Goal: Communication & Community: Answer question/provide support

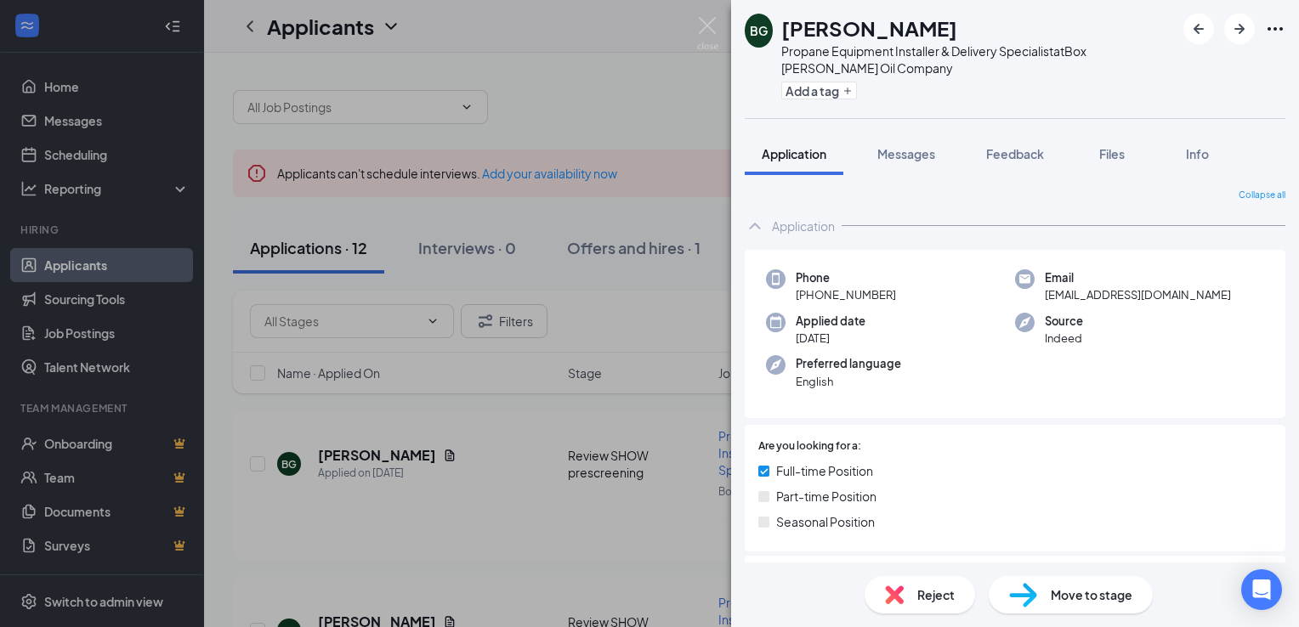
click at [677, 503] on div "BG [PERSON_NAME] Propane Equipment Installer & Delivery Specialist at Box [PERS…" at bounding box center [649, 313] width 1299 height 627
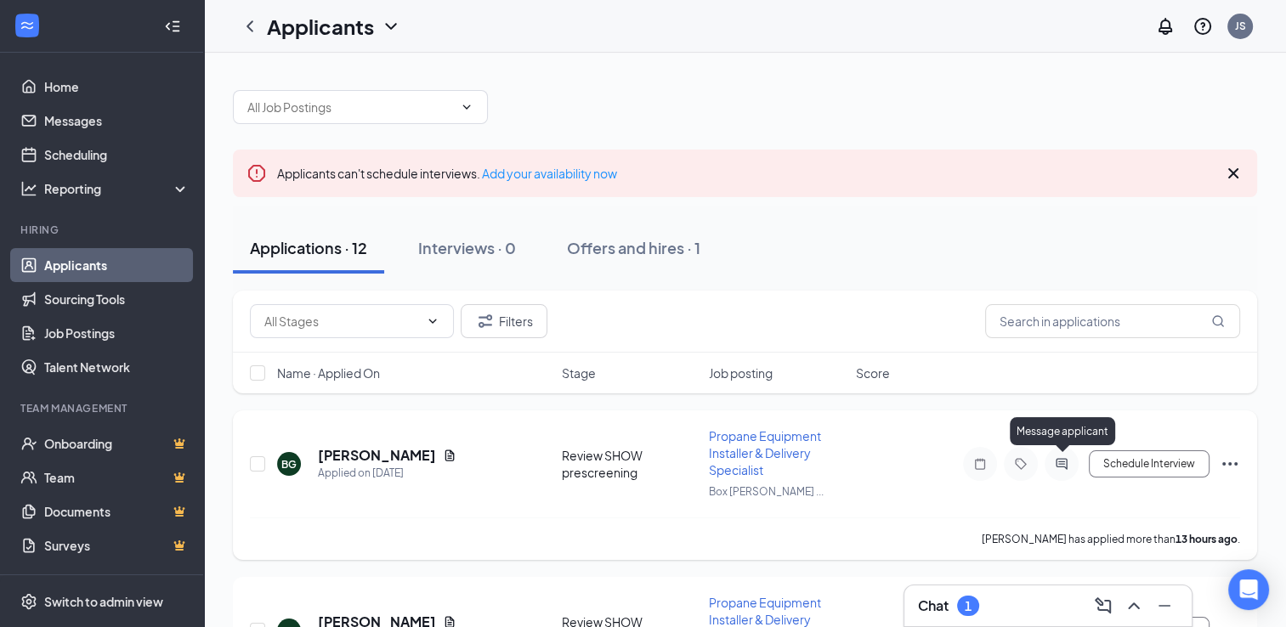
click at [1064, 463] on icon "ActiveChat" at bounding box center [1062, 464] width 20 height 14
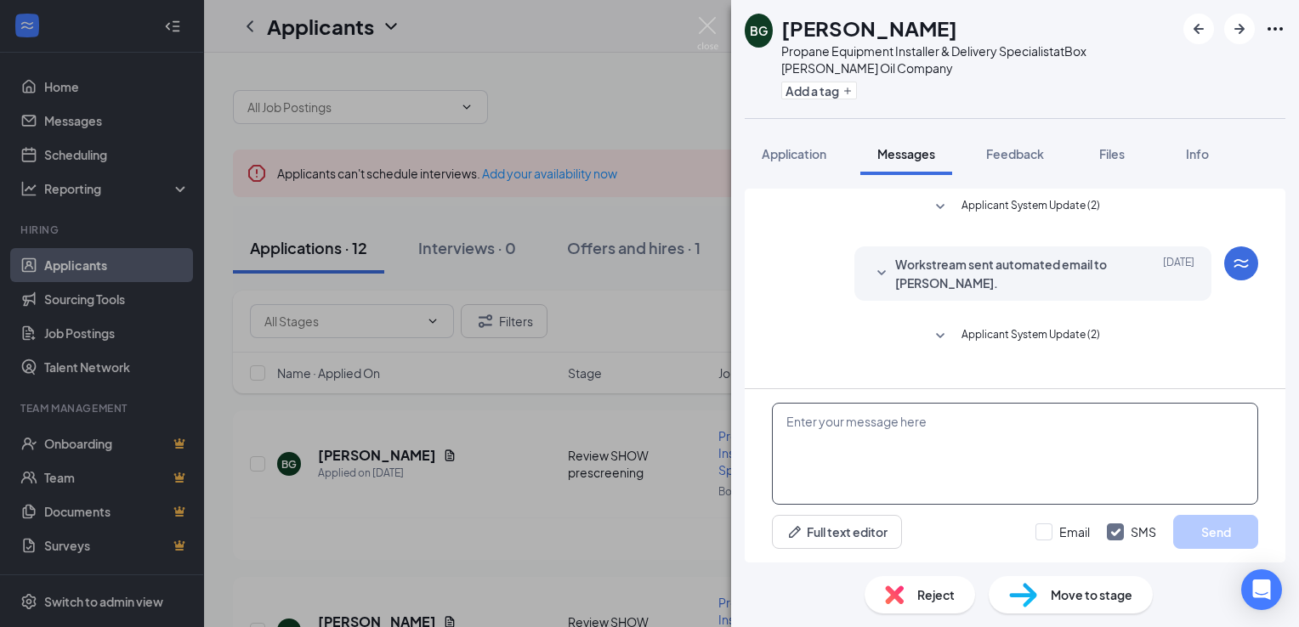
click at [789, 425] on textarea at bounding box center [1015, 454] width 486 height 102
type textarea "When would you be available for an interview."
click at [1226, 528] on button "Send" at bounding box center [1215, 532] width 85 height 34
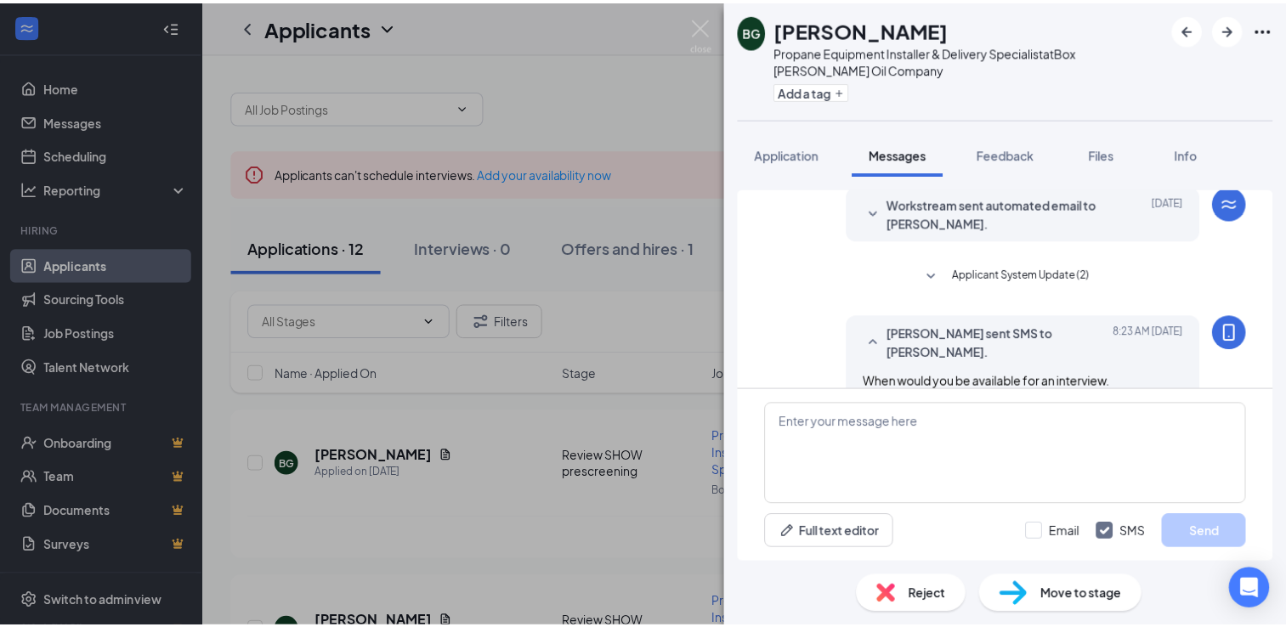
scroll to position [87, 0]
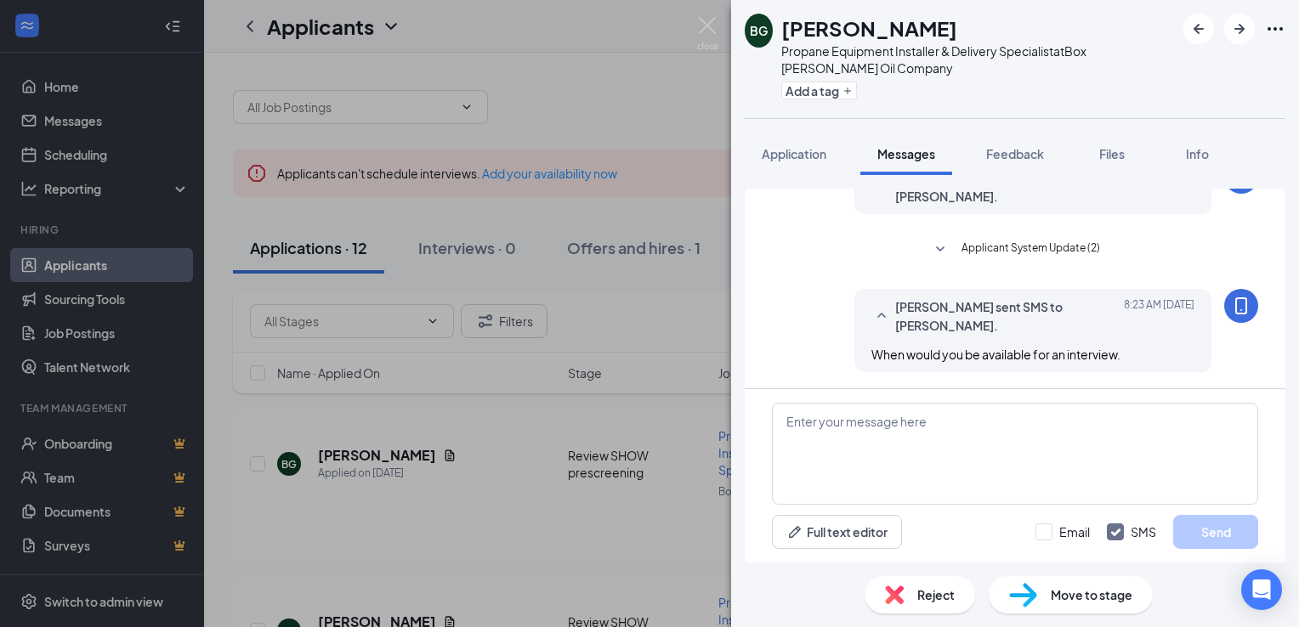
click at [674, 434] on div "BG [PERSON_NAME] Propane Equipment Installer & Delivery Specialist at Box [PERS…" at bounding box center [649, 313] width 1299 height 627
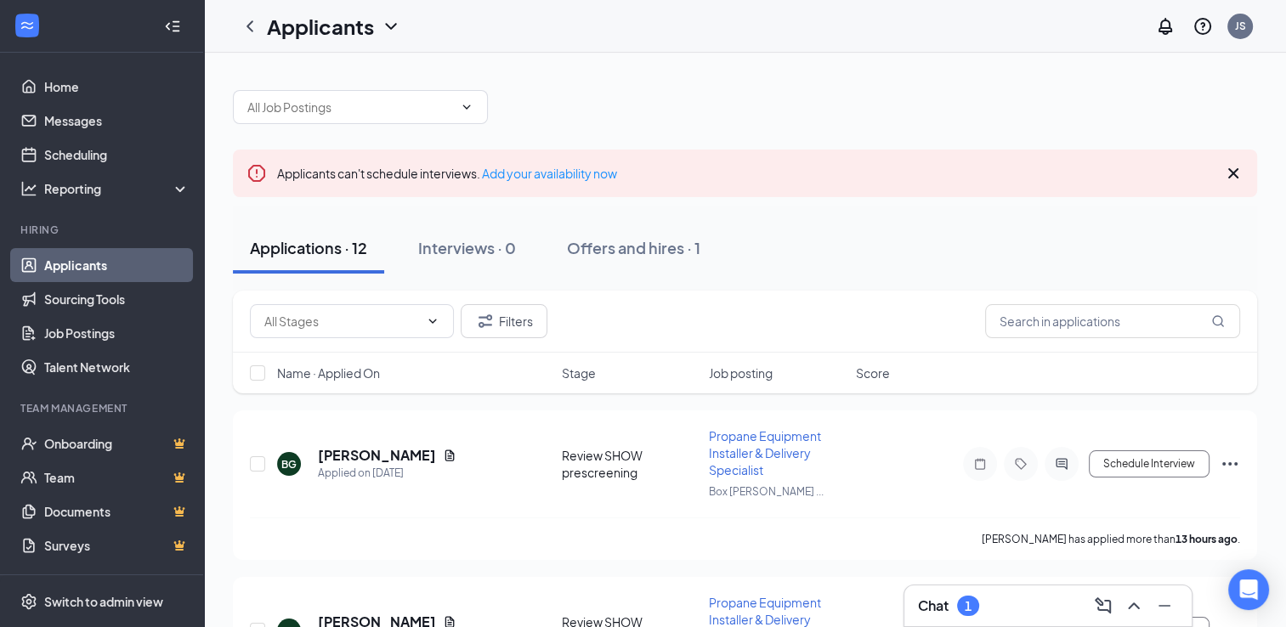
scroll to position [85, 0]
